Goal: Information Seeking & Learning: Learn about a topic

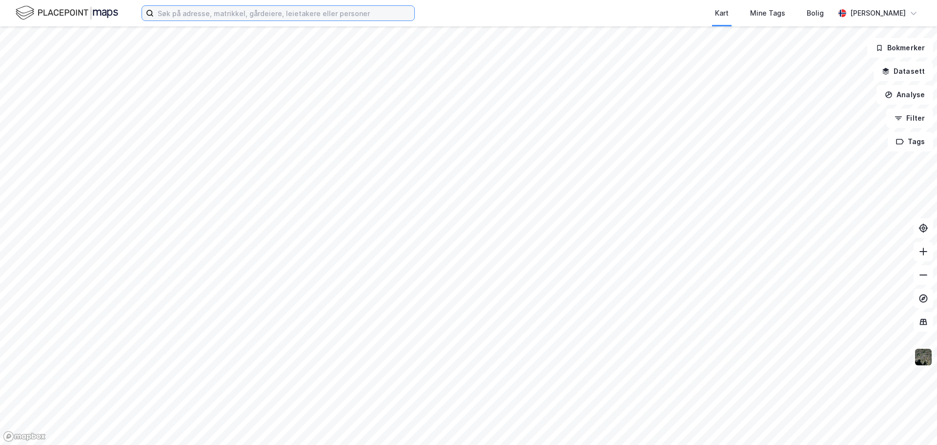
click at [396, 13] on input at bounding box center [284, 13] width 261 height 15
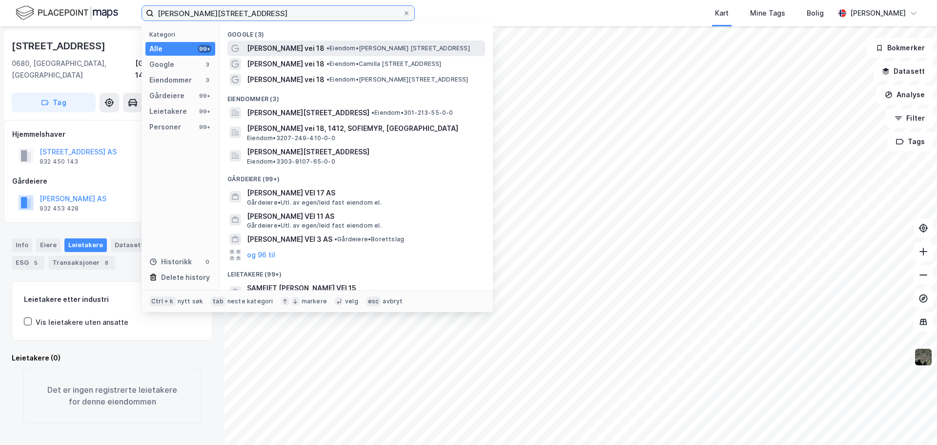
type input "[PERSON_NAME][STREET_ADDRESS]"
click at [362, 42] on div "[PERSON_NAME] vei 18 • Eiendom • [PERSON_NAME][STREET_ADDRESS]" at bounding box center [365, 48] width 236 height 12
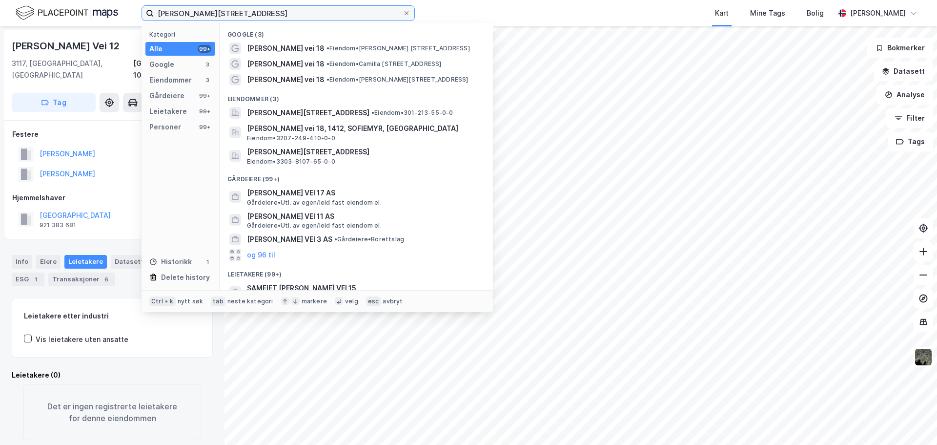
click at [271, 12] on input "camilla colletts vei 18" at bounding box center [278, 13] width 249 height 15
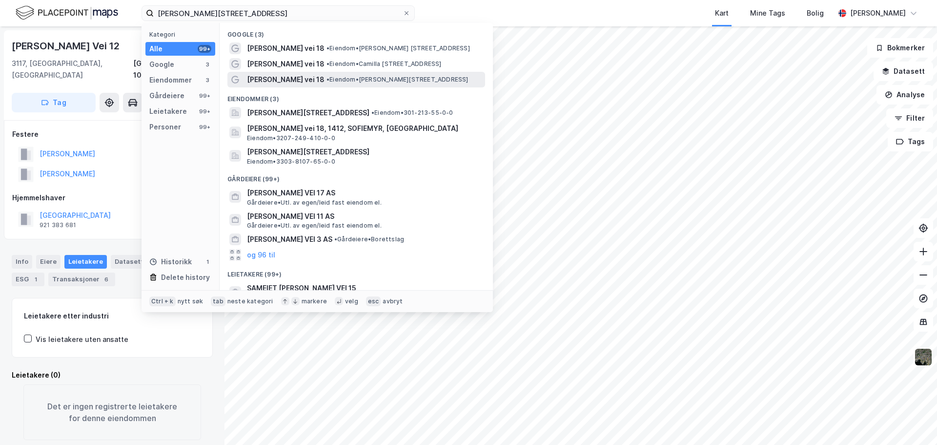
click at [429, 82] on span "• Eiendom • Camilla Colletts vei 18, 0258 Oslo" at bounding box center [398, 80] width 142 height 8
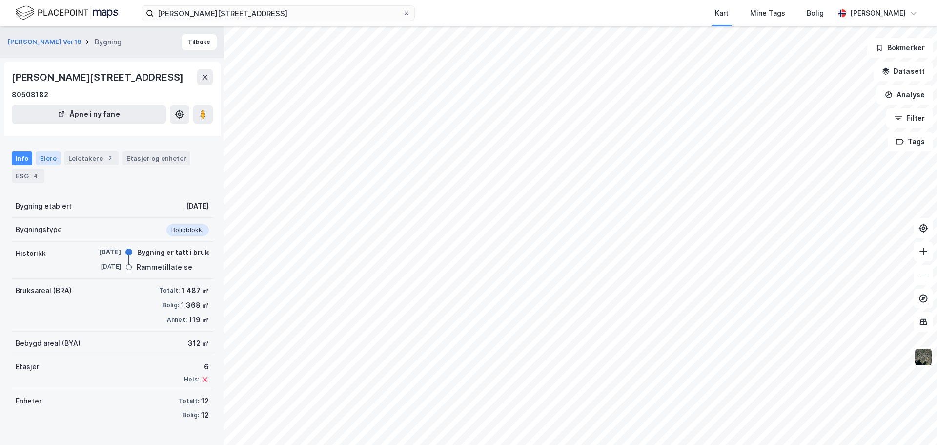
click at [49, 158] on div "Eiere" at bounding box center [48, 158] width 24 height 14
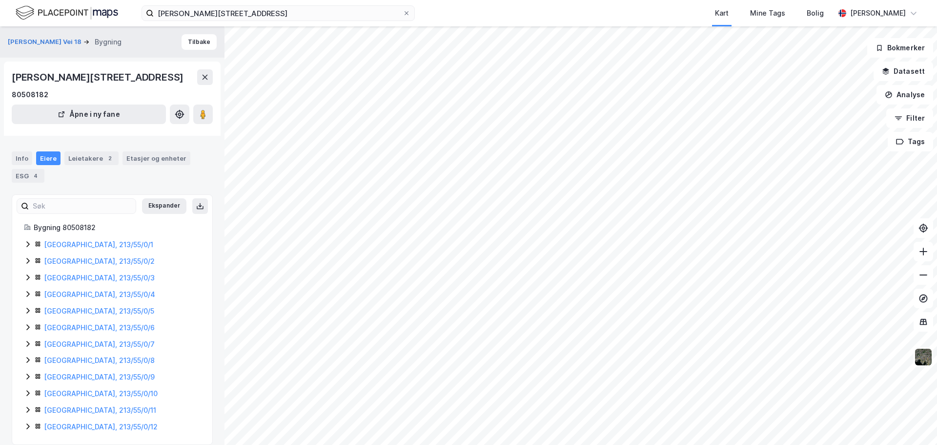
click at [29, 245] on icon at bounding box center [28, 244] width 8 height 8
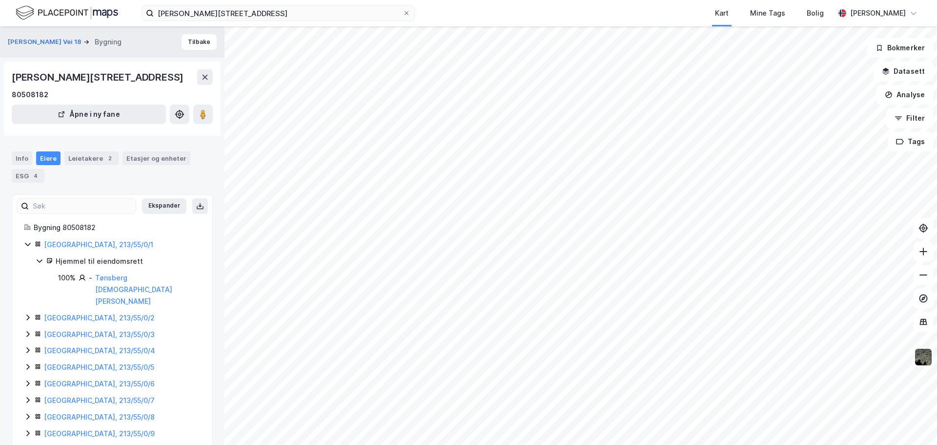
click at [27, 313] on icon at bounding box center [28, 317] width 8 height 8
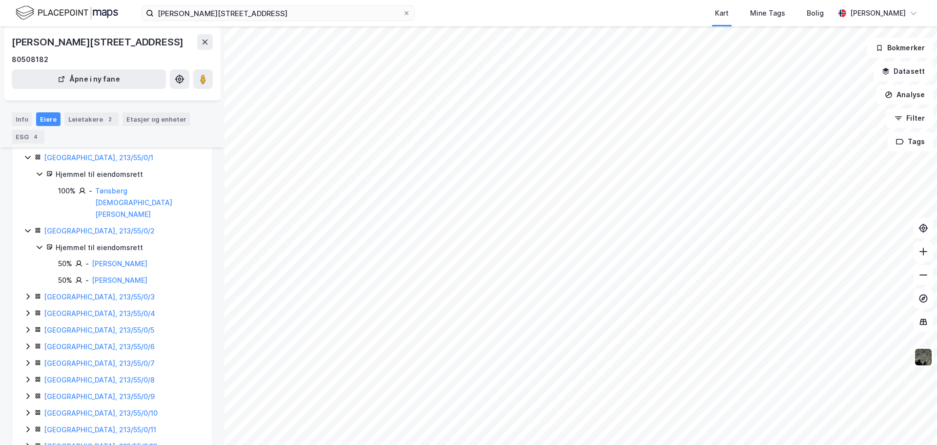
scroll to position [95, 0]
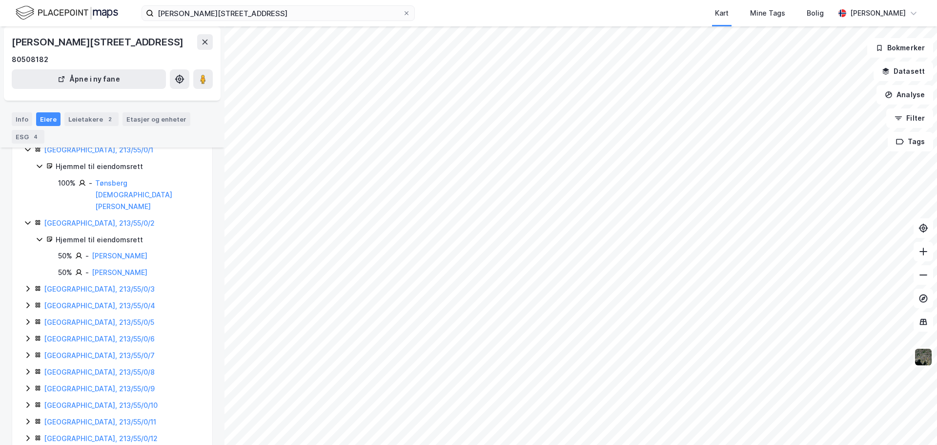
click at [25, 285] on icon at bounding box center [28, 289] width 8 height 8
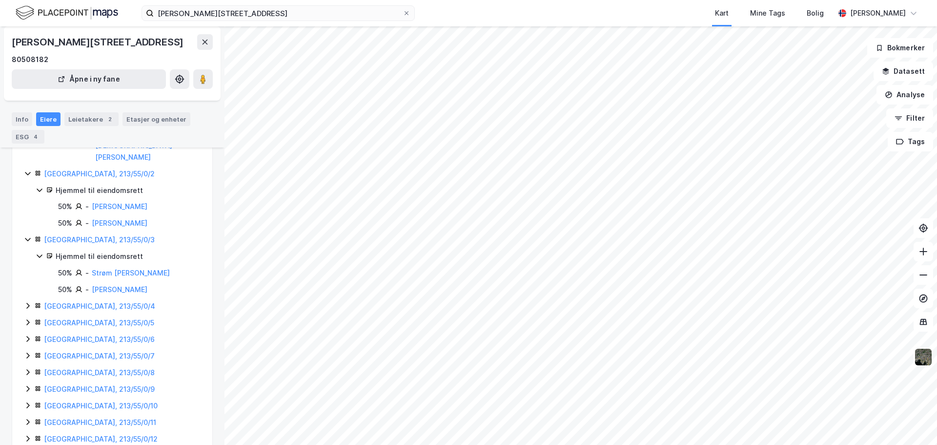
scroll to position [144, 0]
click at [27, 301] on icon at bounding box center [28, 305] width 8 height 8
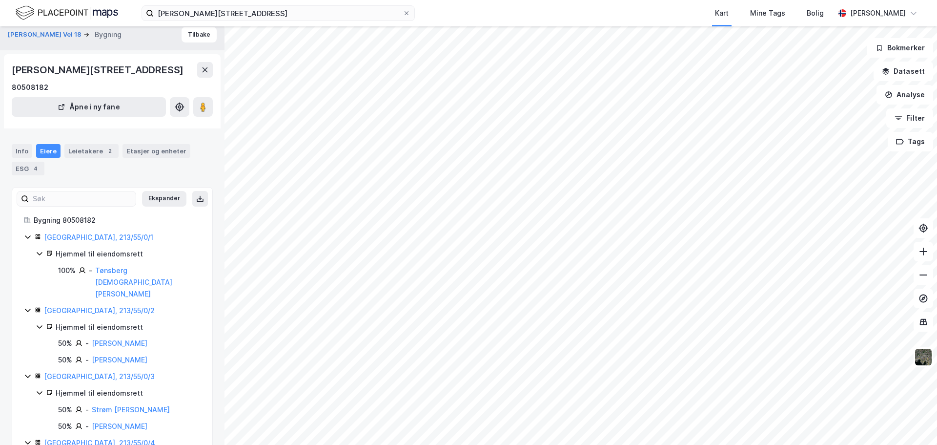
scroll to position [0, 0]
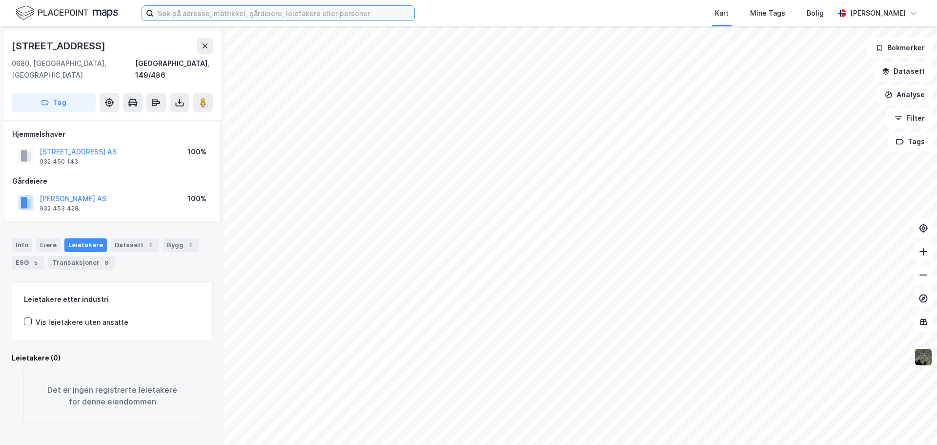
click at [268, 12] on input at bounding box center [284, 13] width 261 height 15
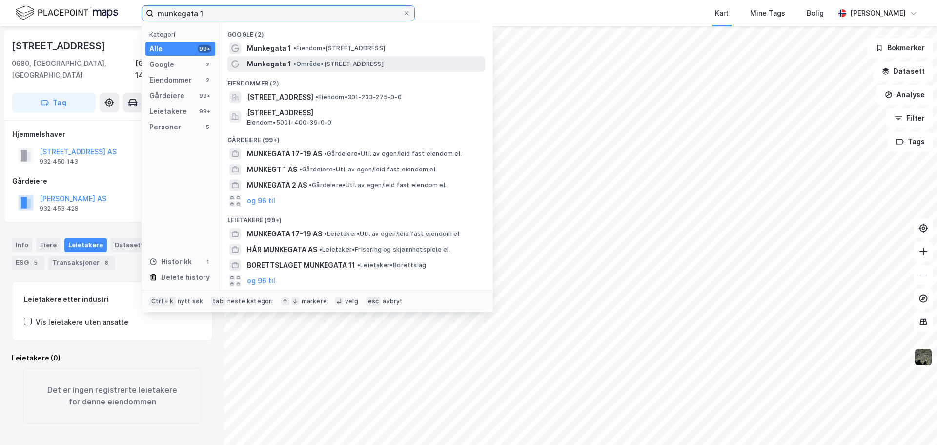
type input "munkegata 1"
click at [384, 64] on span "• Område • [STREET_ADDRESS]" at bounding box center [338, 64] width 90 height 8
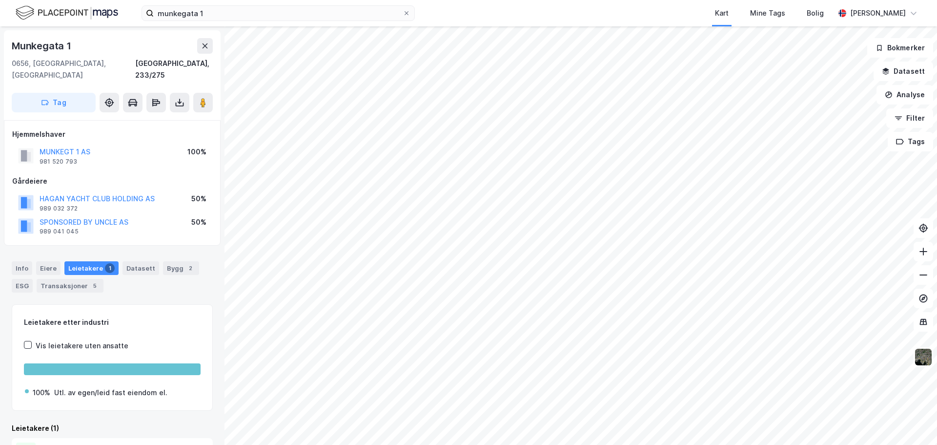
drag, startPoint x: 21, startPoint y: 261, endPoint x: 32, endPoint y: 260, distance: 10.8
click at [21, 261] on div "Info" at bounding box center [22, 268] width 20 height 14
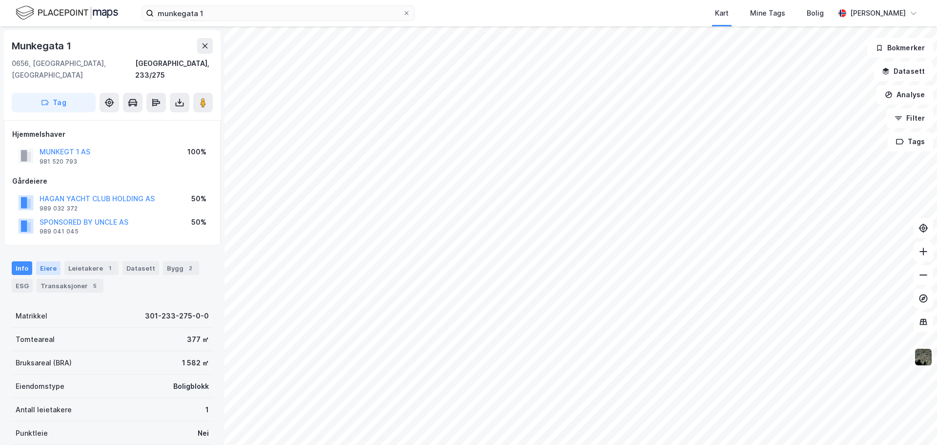
click at [44, 261] on div "Eiere" at bounding box center [48, 268] width 24 height 14
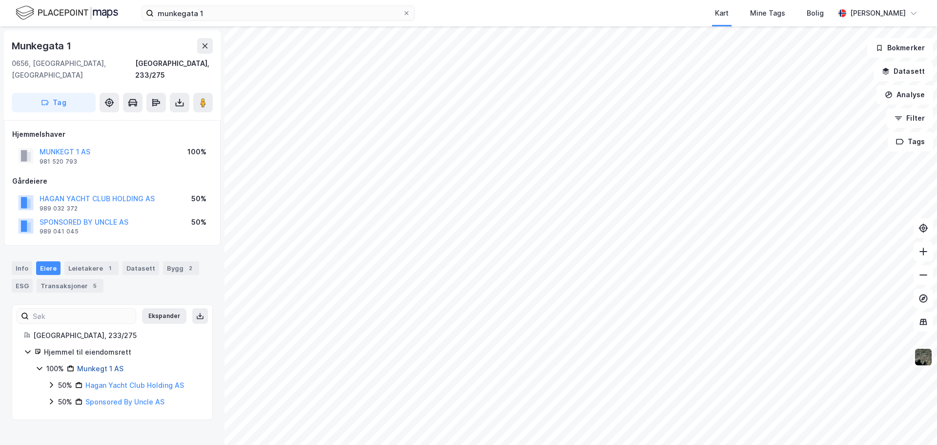
click at [110, 364] on link "Munkegt 1 AS" at bounding box center [100, 368] width 46 height 8
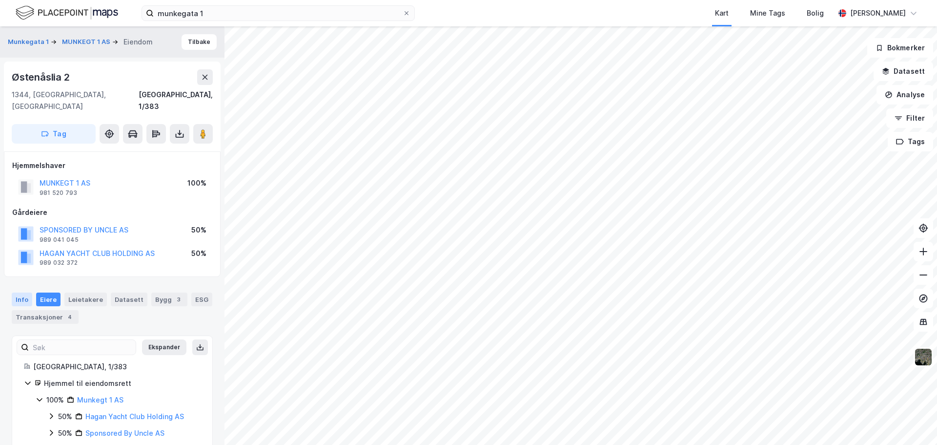
click at [31, 292] on div "Info" at bounding box center [22, 299] width 20 height 14
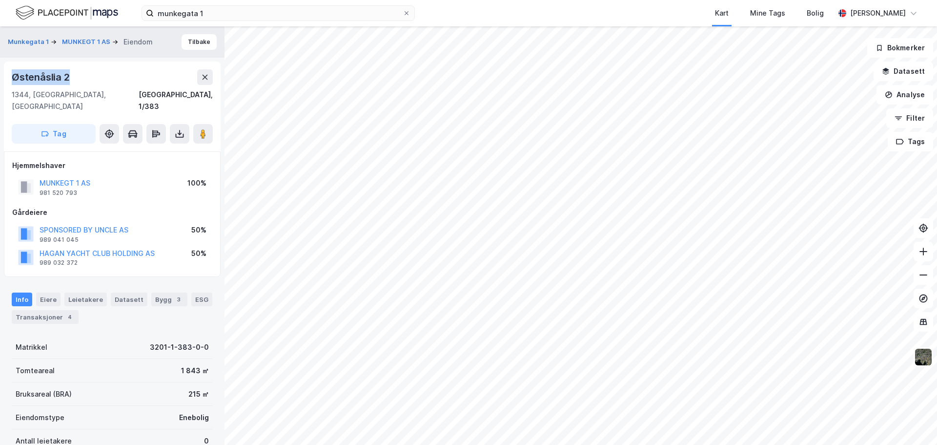
drag, startPoint x: 84, startPoint y: 73, endPoint x: 5, endPoint y: 78, distance: 79.2
click at [5, 78] on div "Østenåslia 2 1344, [GEOGRAPHIC_DATA], [GEOGRAPHIC_DATA], 1/383 Tag" at bounding box center [112, 106] width 217 height 90
copy div "Østenåslia 2"
click at [927, 363] on img at bounding box center [923, 357] width 19 height 19
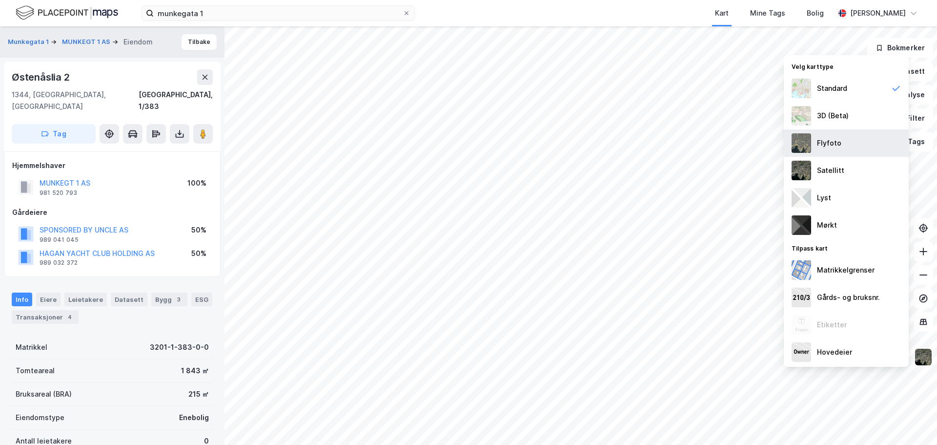
click at [847, 147] on div "Flyfoto" at bounding box center [846, 142] width 125 height 27
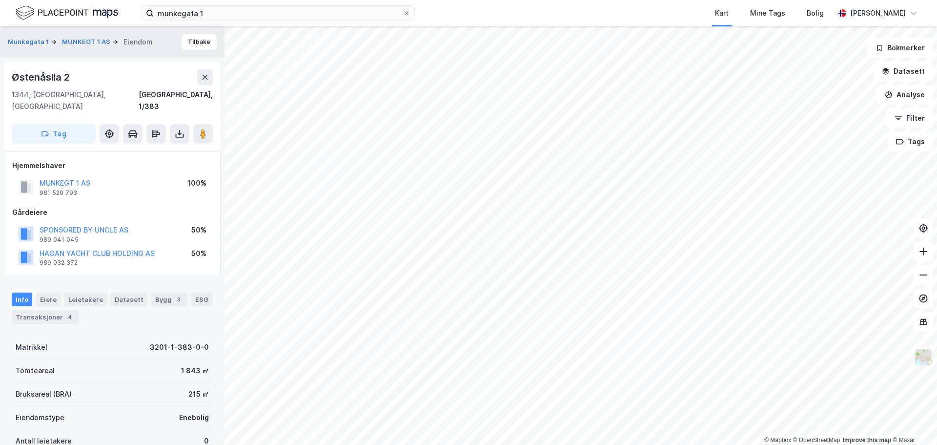
click at [929, 356] on img at bounding box center [923, 357] width 19 height 19
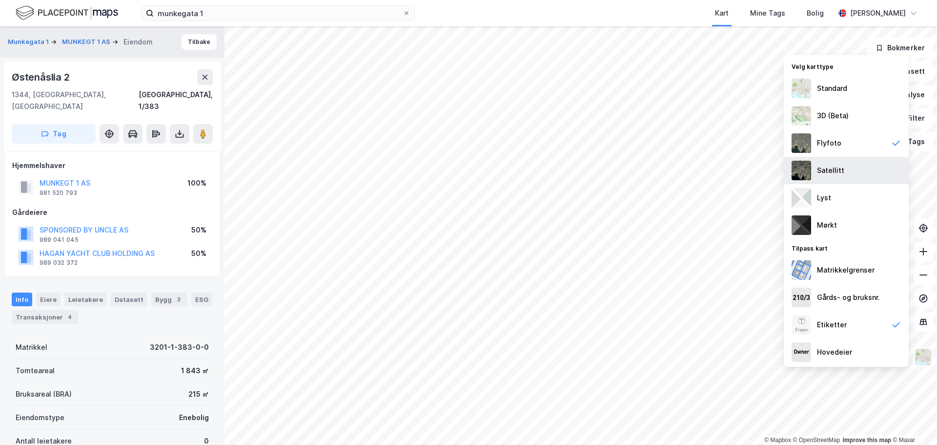
click at [835, 165] on div "Satellitt" at bounding box center [830, 170] width 27 height 12
